Goal: Transaction & Acquisition: Purchase product/service

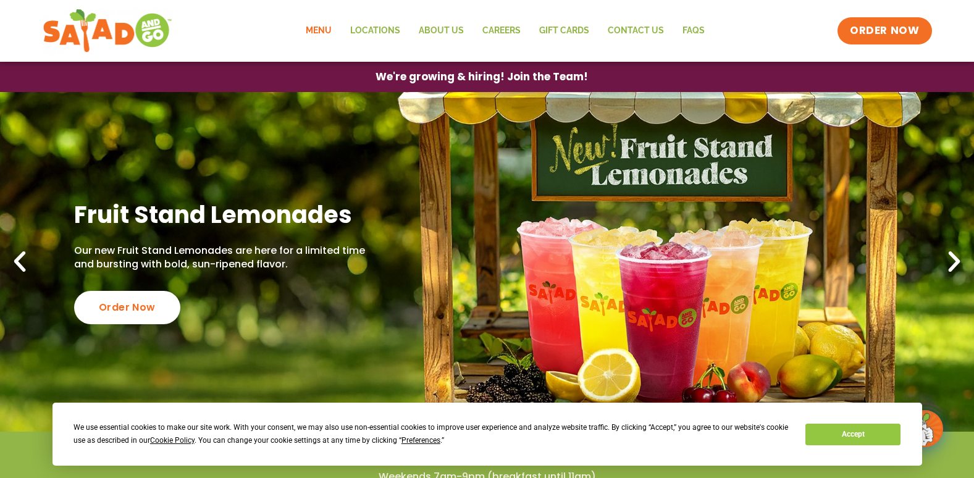
click at [326, 30] on link "Menu" at bounding box center [318, 31] width 44 height 28
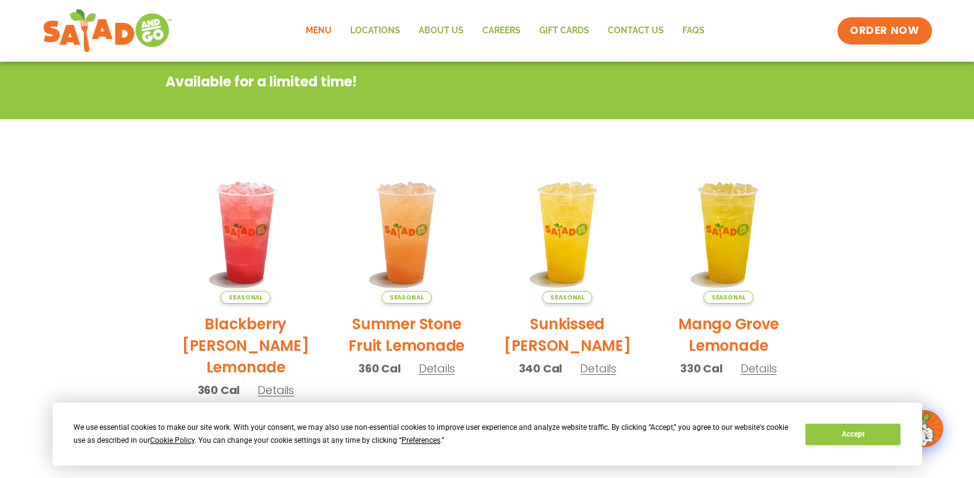
scroll to position [67, 0]
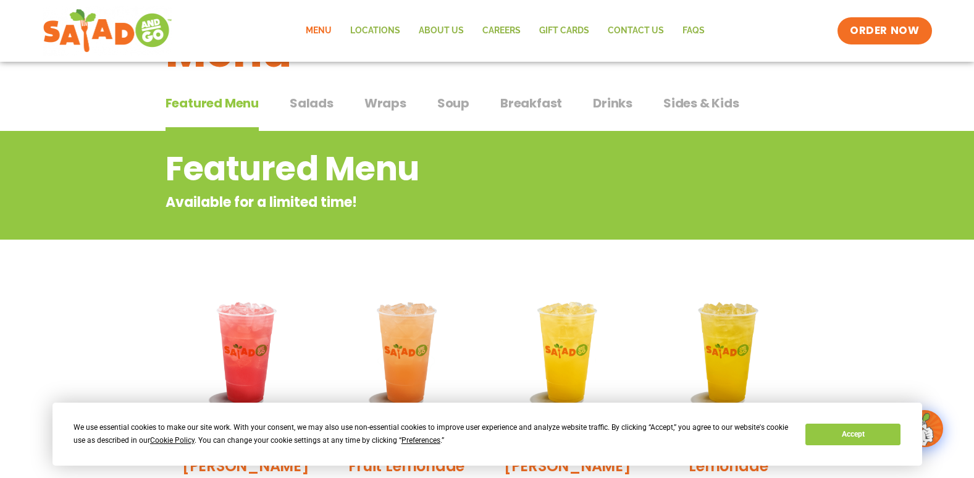
click at [382, 101] on span "Wraps" at bounding box center [385, 103] width 42 height 19
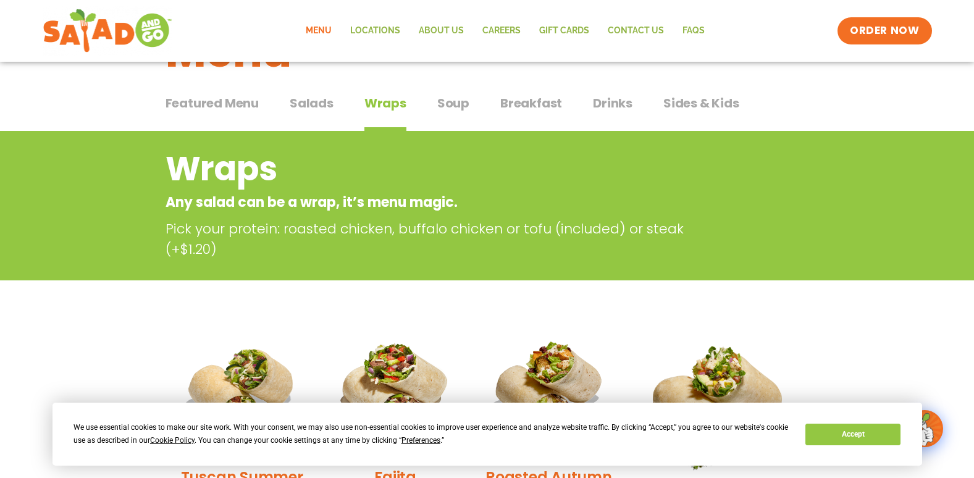
click at [525, 106] on span "Breakfast" at bounding box center [531, 103] width 62 height 19
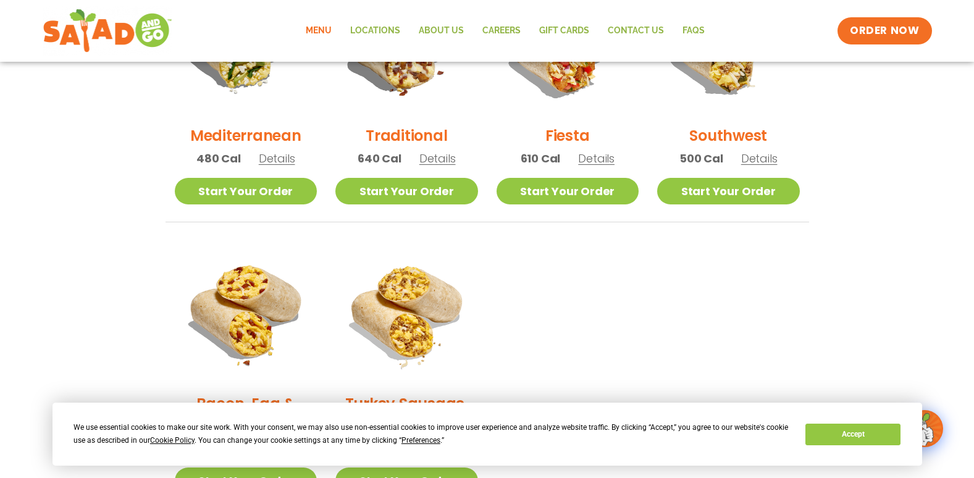
scroll to position [314, 0]
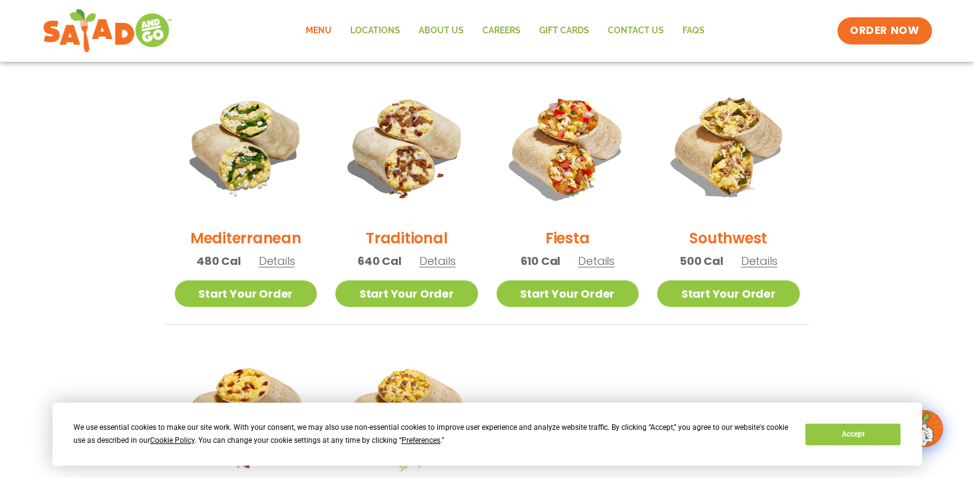
click at [447, 265] on span "Details" at bounding box center [437, 260] width 36 height 15
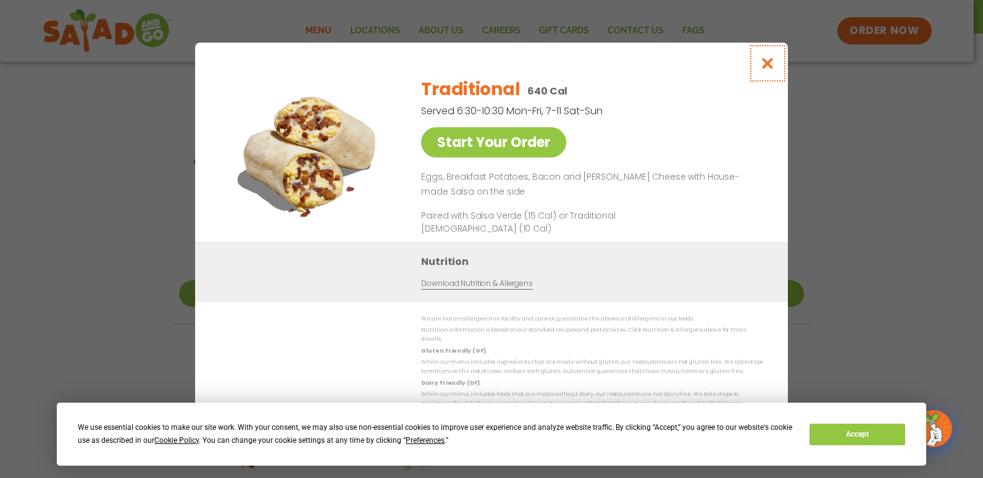
click at [776, 49] on button "Close modal" at bounding box center [768, 63] width 40 height 41
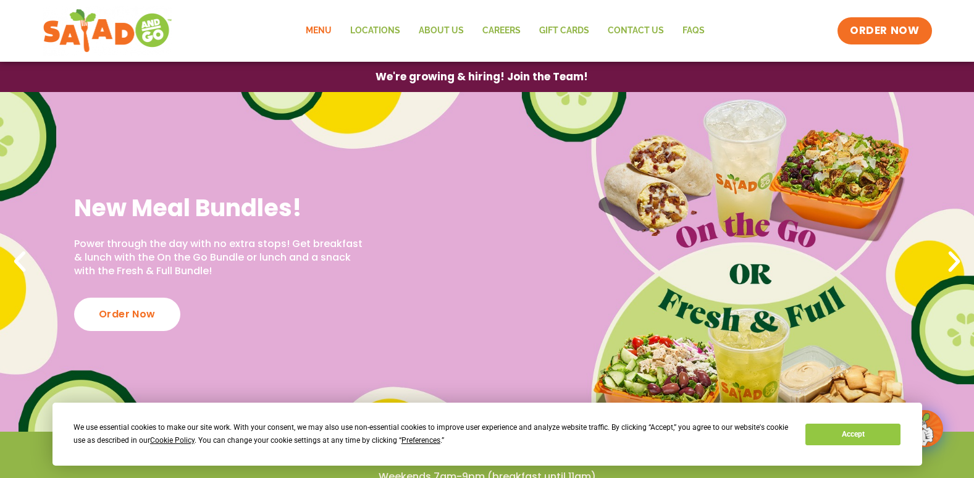
click at [315, 27] on link "Menu" at bounding box center [318, 31] width 44 height 28
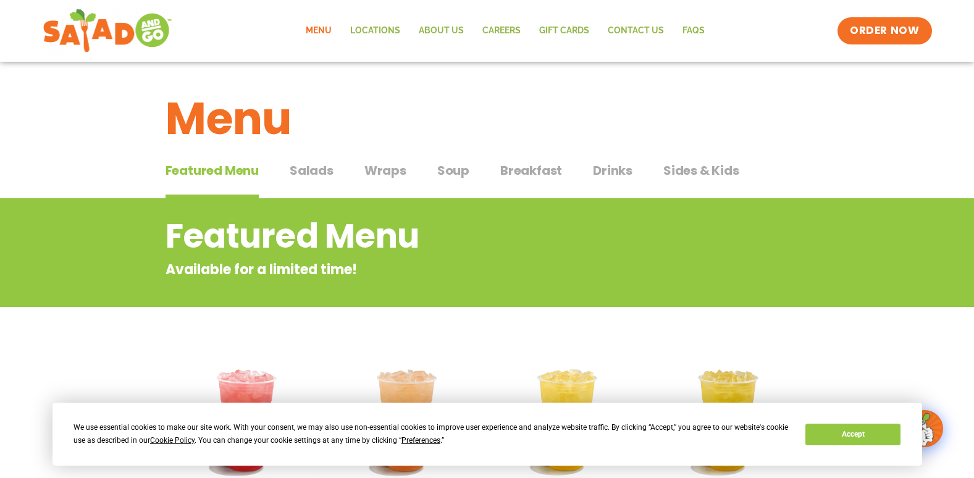
click at [559, 168] on div "Featured Menu Featured Menu Salads Salads Wraps Wraps Soup Soup Breakfast Break…" at bounding box center [486, 178] width 643 height 42
drag, startPoint x: 546, startPoint y: 169, endPoint x: 559, endPoint y: 169, distance: 13.0
click at [547, 169] on span "Breakfast" at bounding box center [531, 170] width 62 height 19
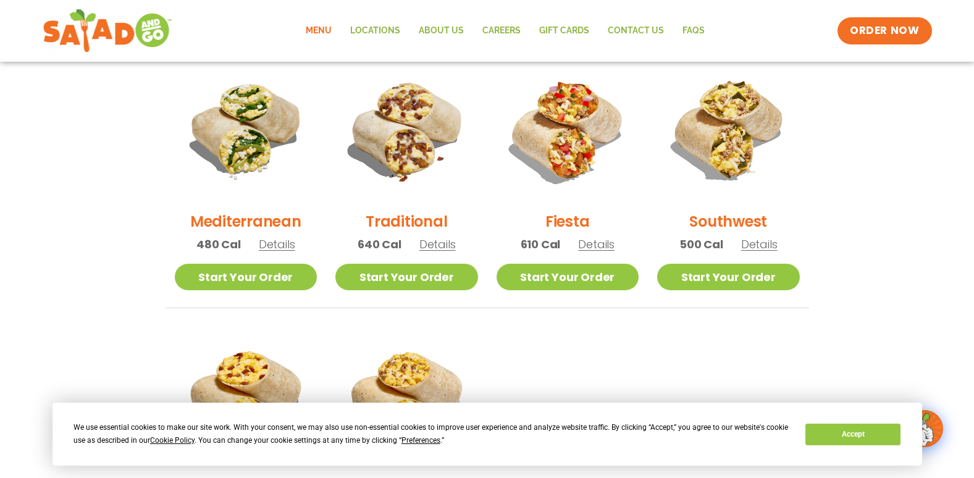
scroll to position [309, 0]
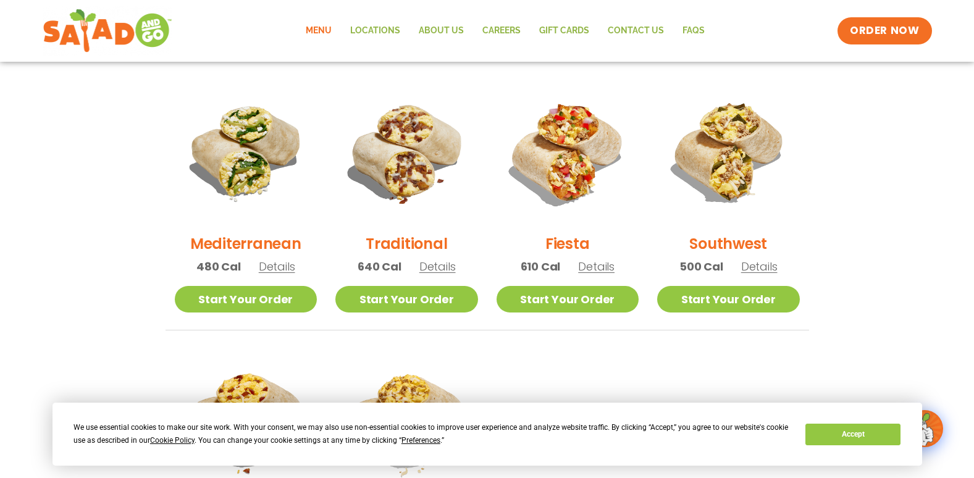
click at [435, 265] on span "Details" at bounding box center [437, 266] width 36 height 15
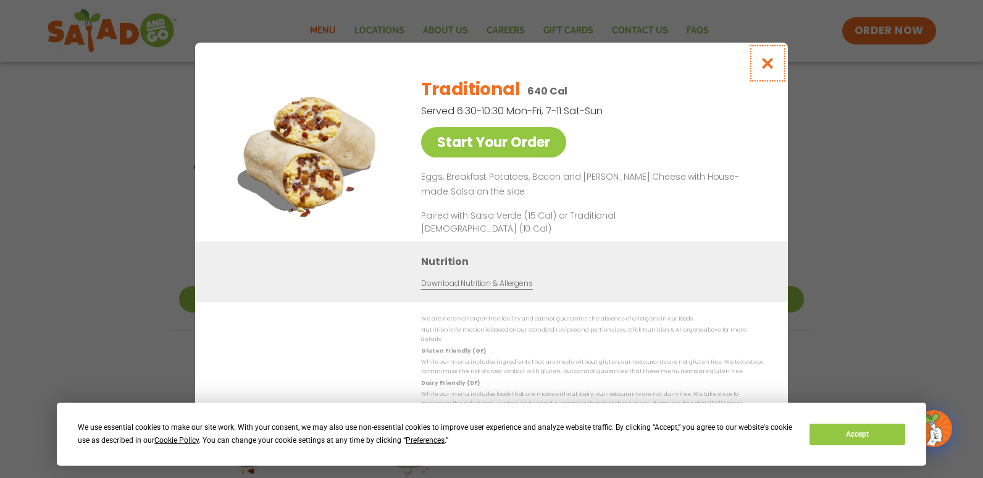
click at [765, 64] on icon "Close modal" at bounding box center [767, 63] width 15 height 13
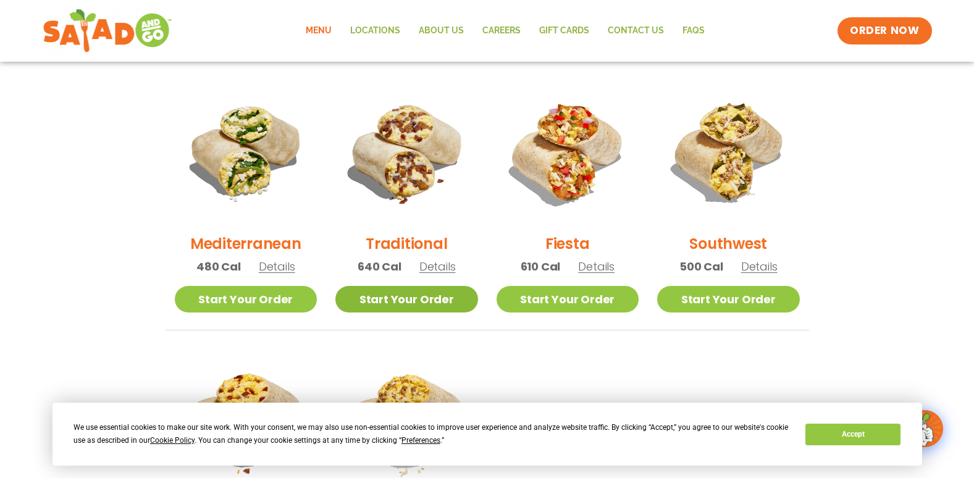
click at [357, 304] on link "Start Your Order" at bounding box center [406, 299] width 143 height 27
